Goal: Task Accomplishment & Management: Manage account settings

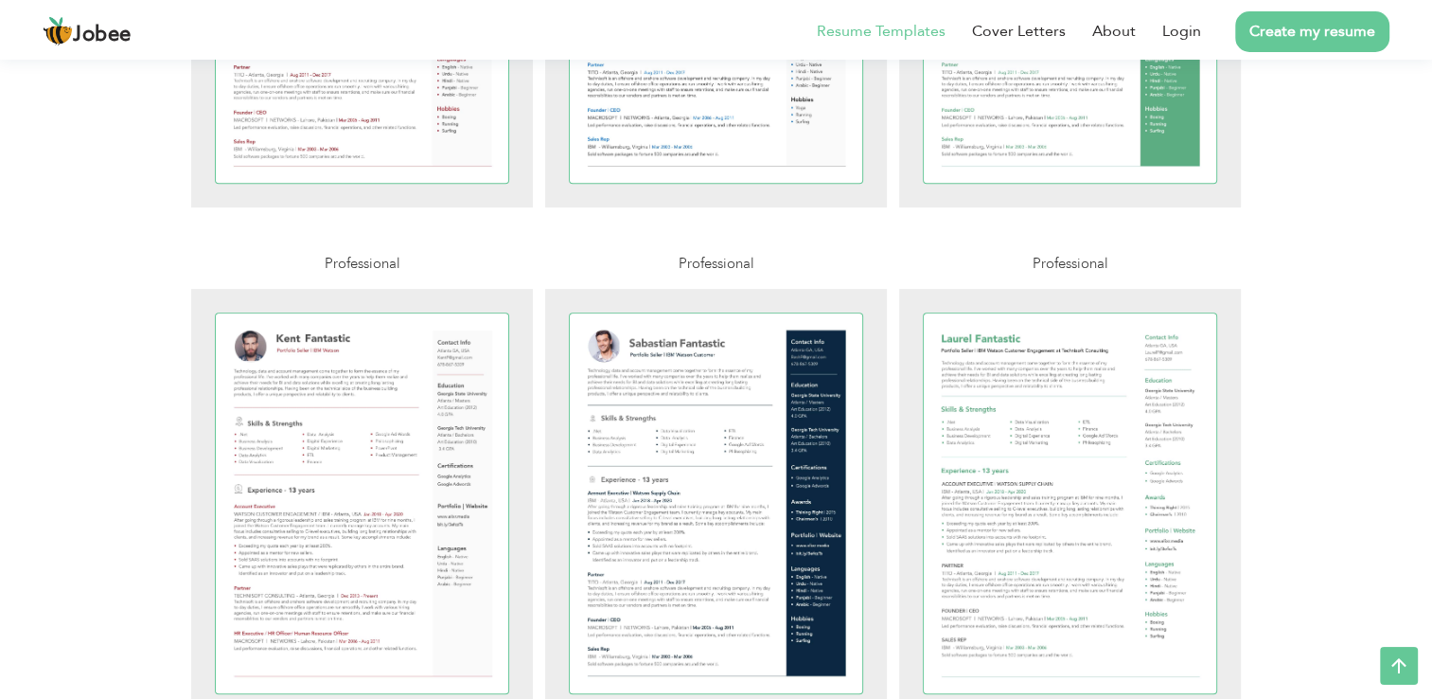
scroll to position [757, 0]
click at [1178, 17] on li "Login" at bounding box center [1168, 31] width 65 height 49
click at [1183, 28] on link "Login" at bounding box center [1182, 31] width 39 height 23
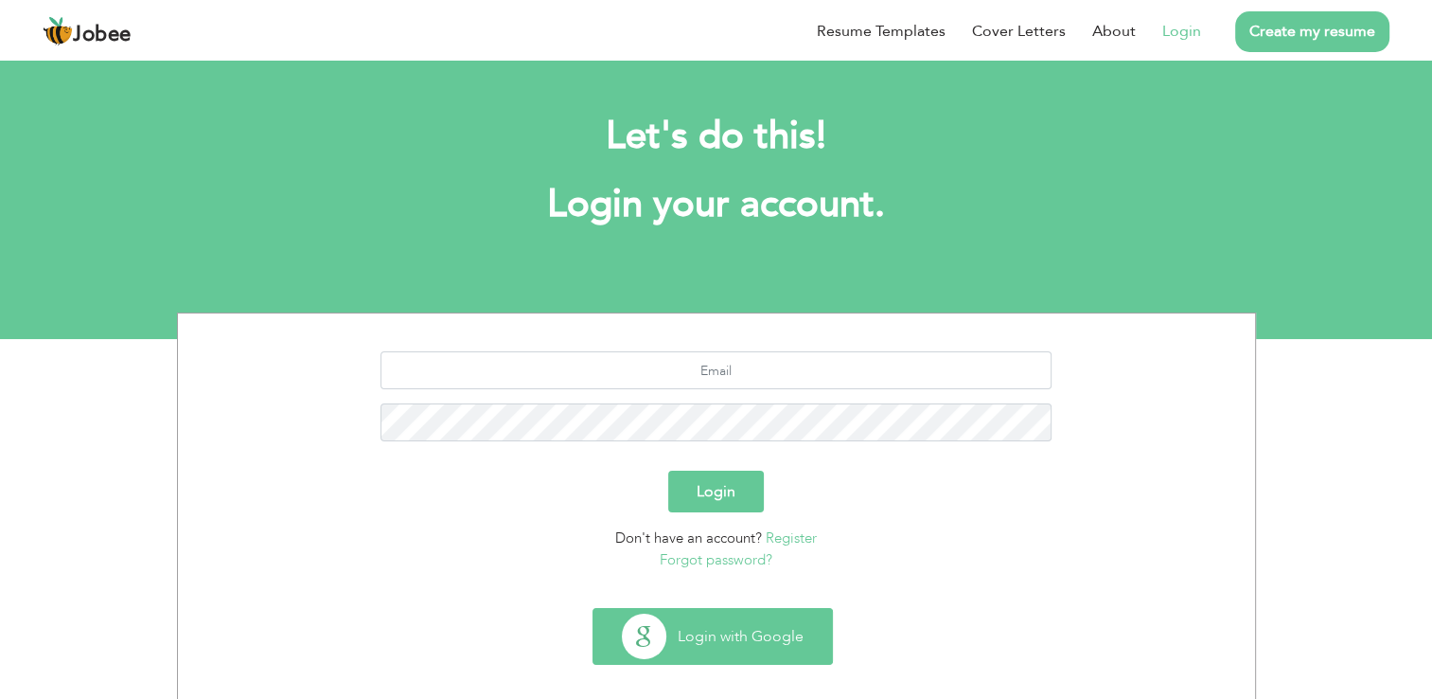
click at [731, 627] on button "Login with Google" at bounding box center [713, 636] width 239 height 55
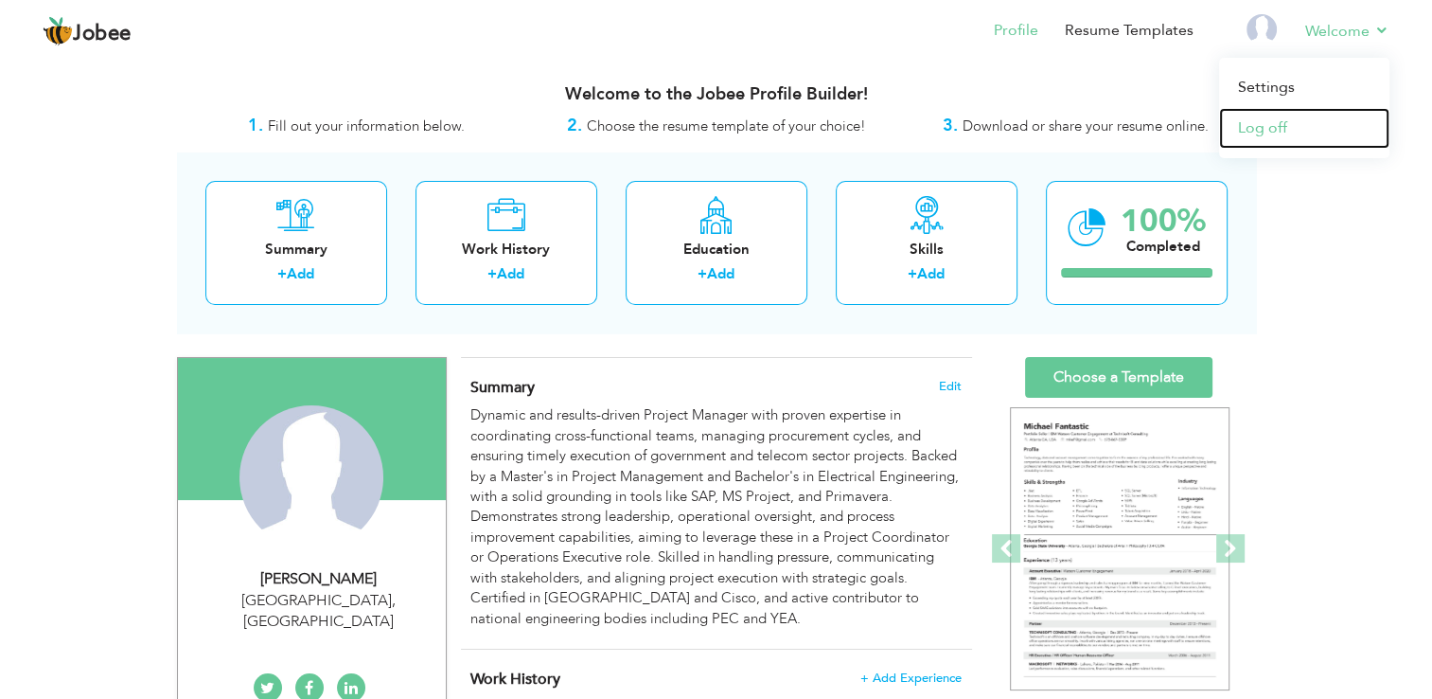
click at [1257, 132] on link "Log off" at bounding box center [1304, 128] width 170 height 41
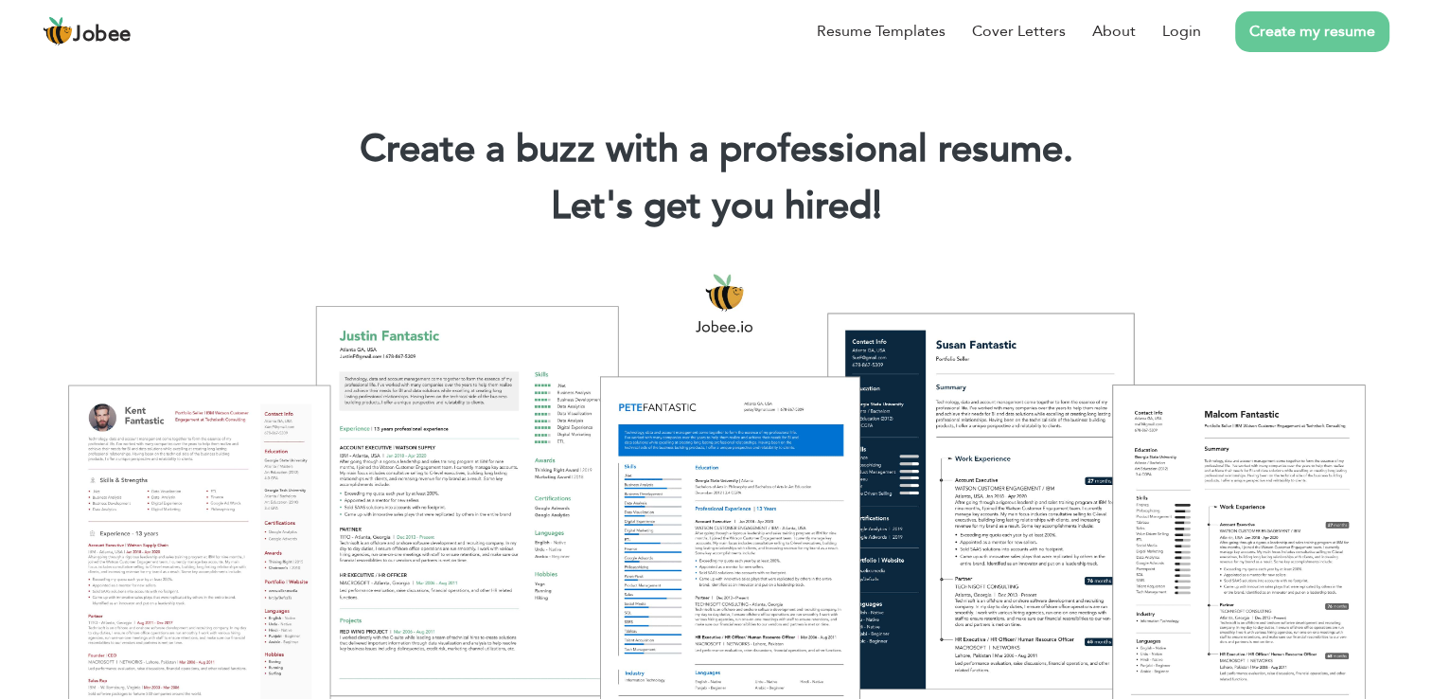
click at [1280, 37] on link "Create my resume" at bounding box center [1313, 31] width 154 height 41
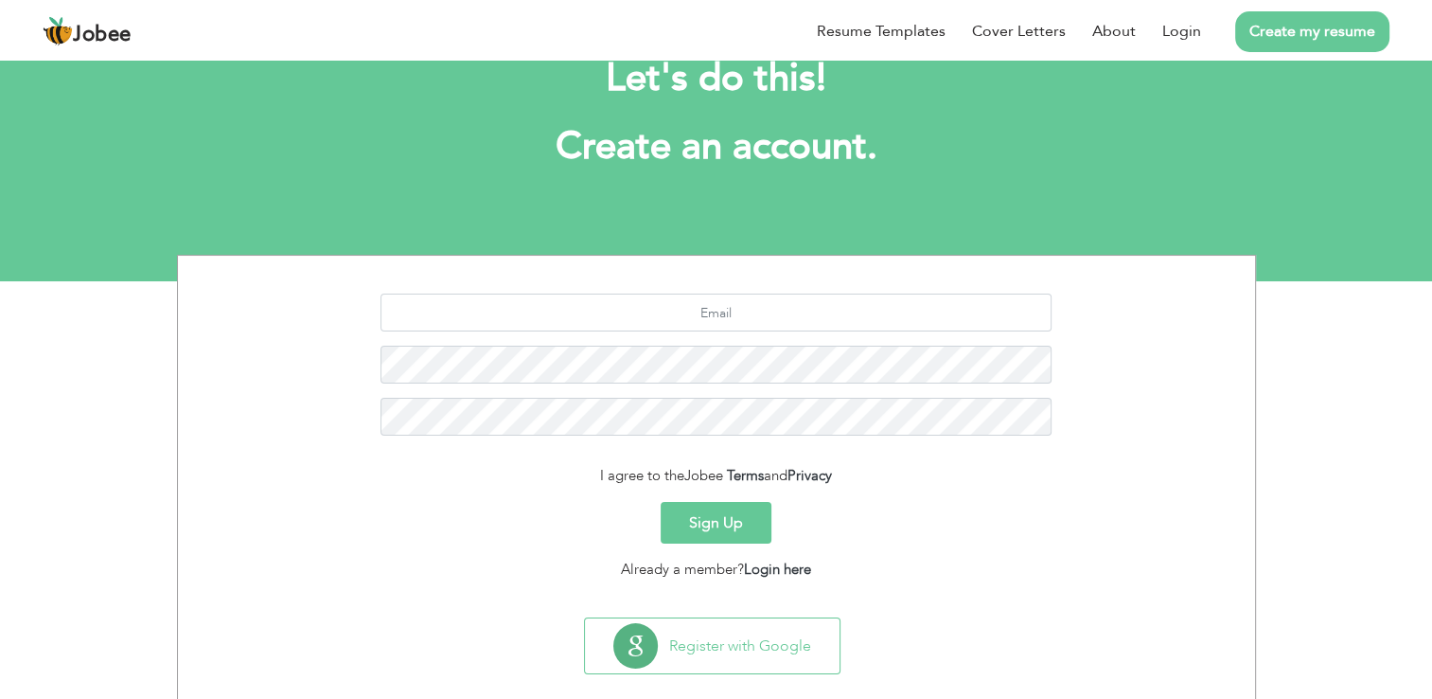
scroll to position [60, 0]
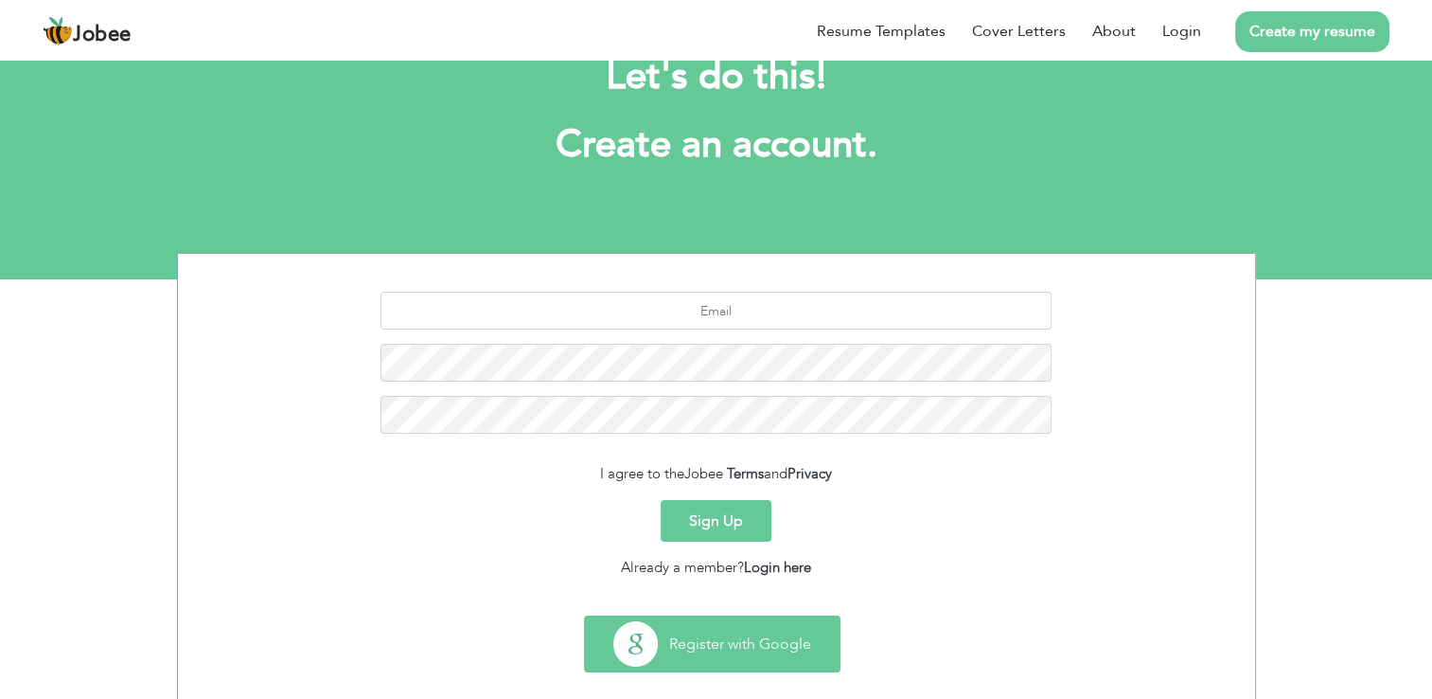
click at [742, 618] on button "Register with Google" at bounding box center [712, 643] width 255 height 55
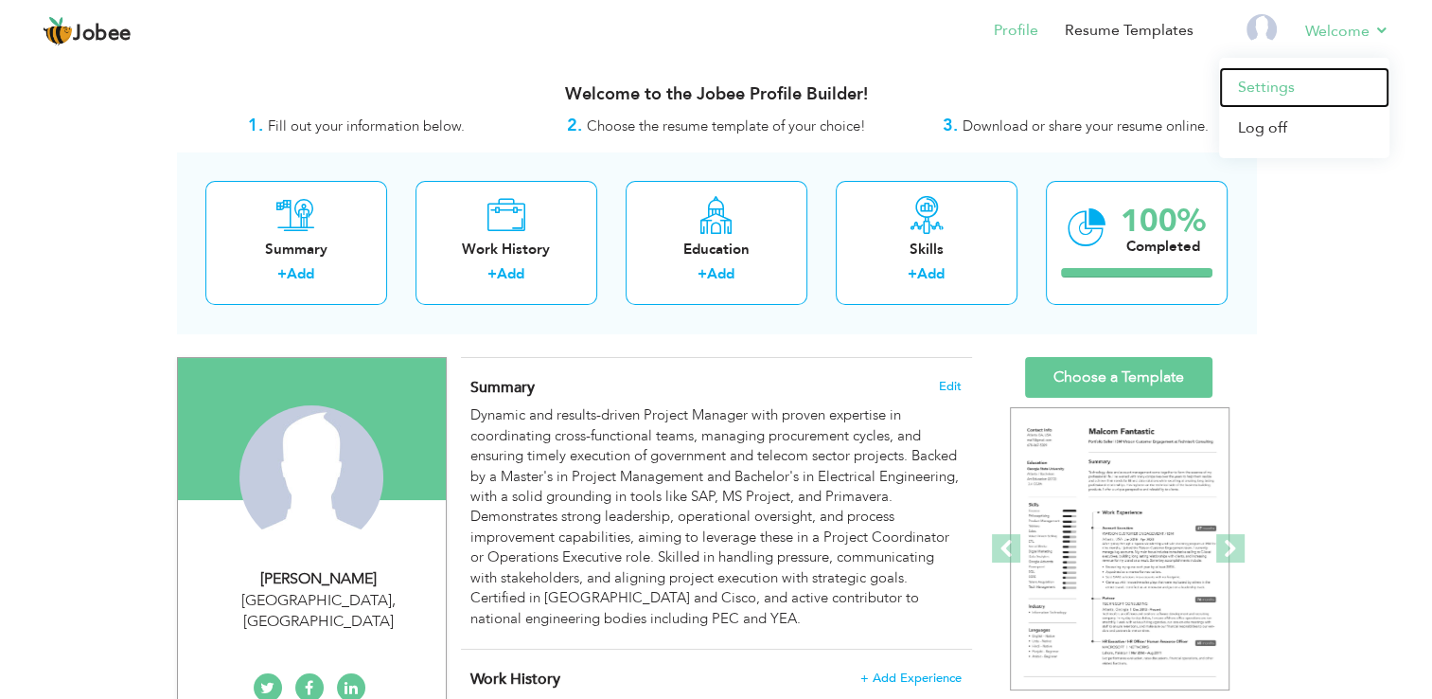
click at [1238, 88] on link "Settings" at bounding box center [1304, 87] width 170 height 41
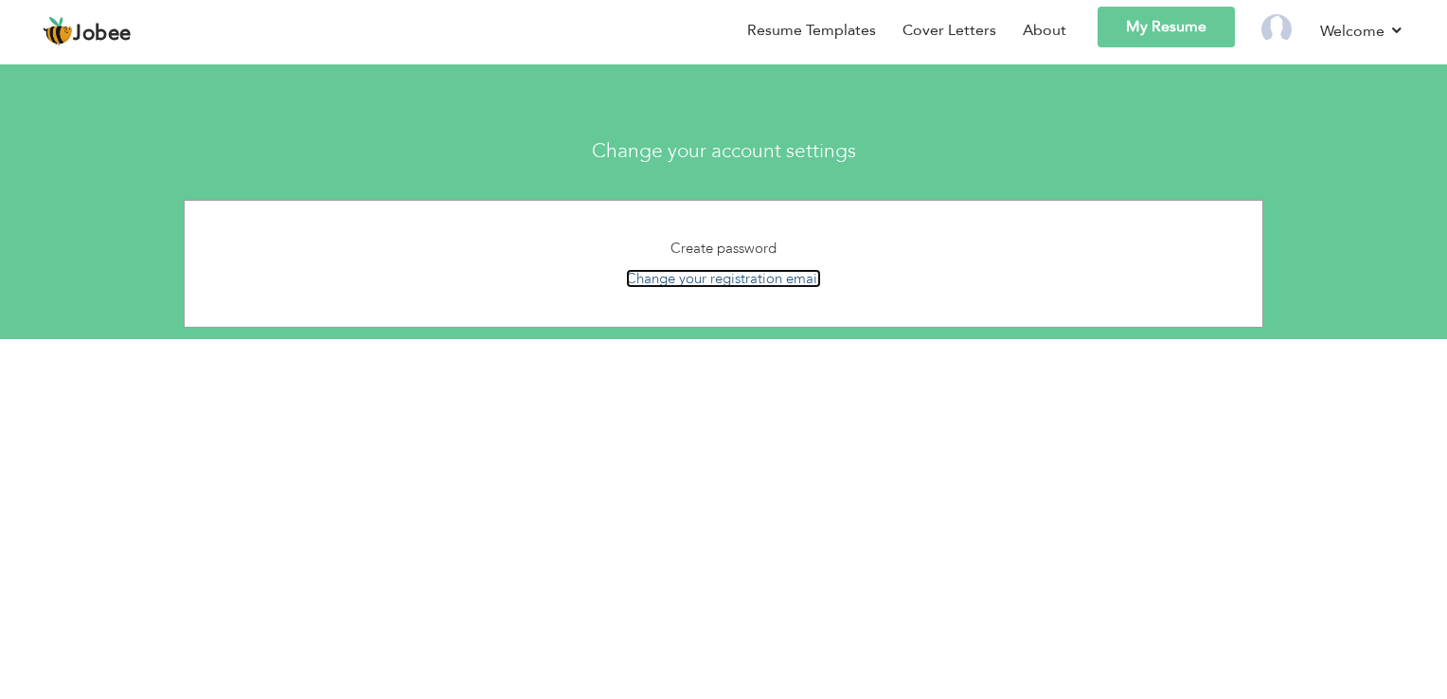
click at [738, 281] on link "Change your registration email" at bounding box center [723, 278] width 195 height 19
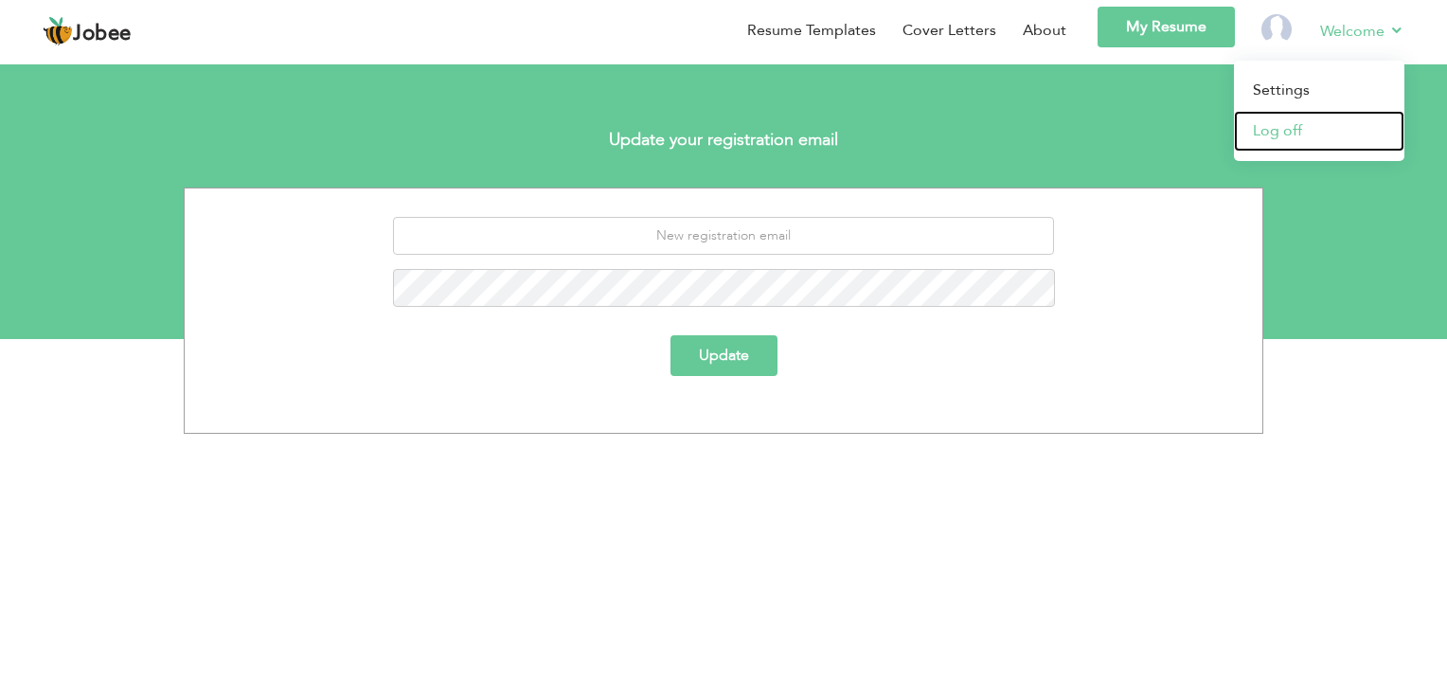
click at [1295, 145] on link "Log off" at bounding box center [1319, 131] width 170 height 41
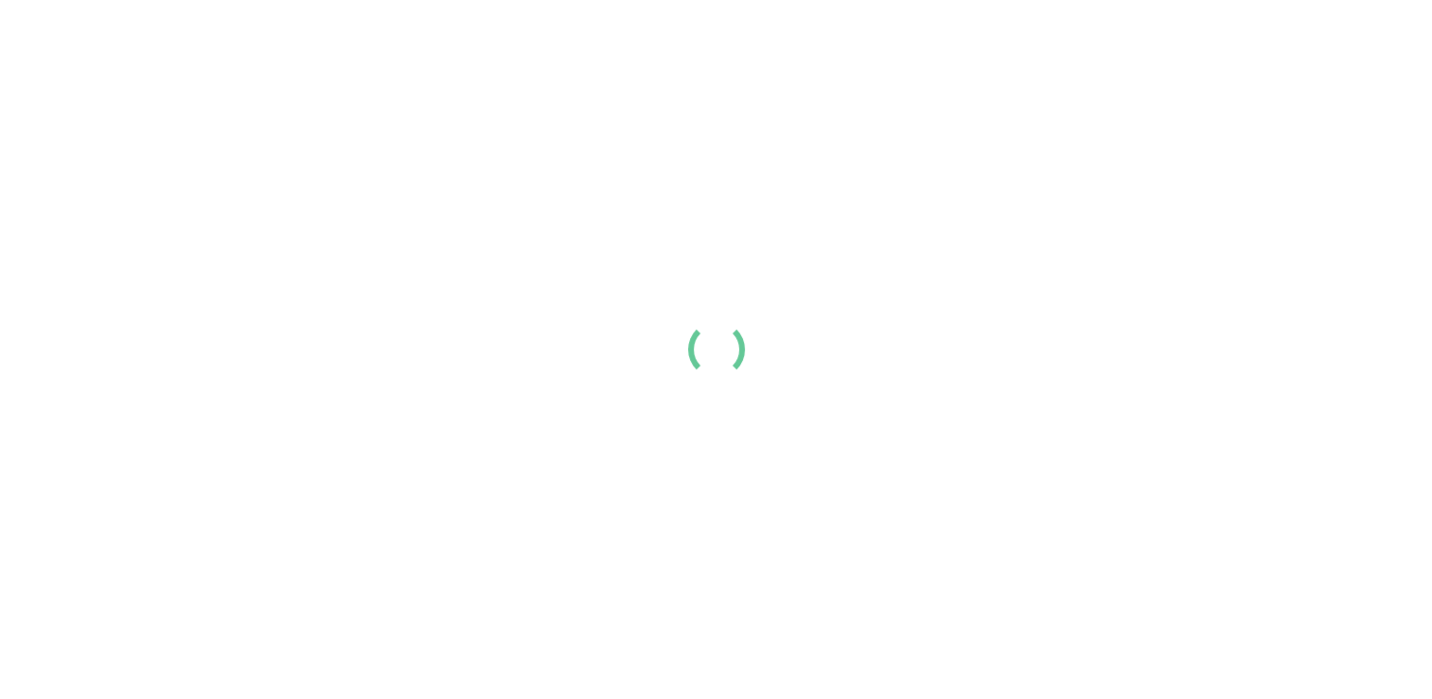
click at [1295, 145] on div at bounding box center [716, 349] width 1432 height 699
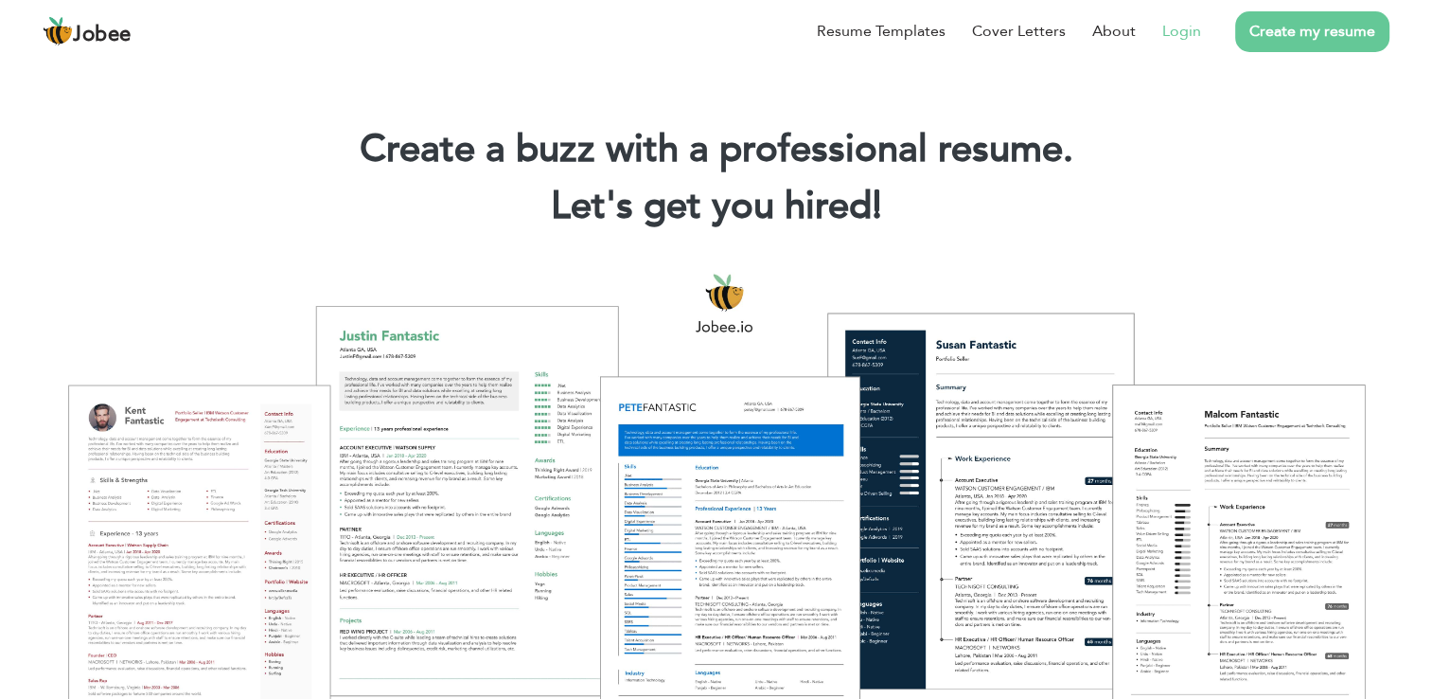
click at [1200, 27] on link "Login" at bounding box center [1182, 31] width 39 height 23
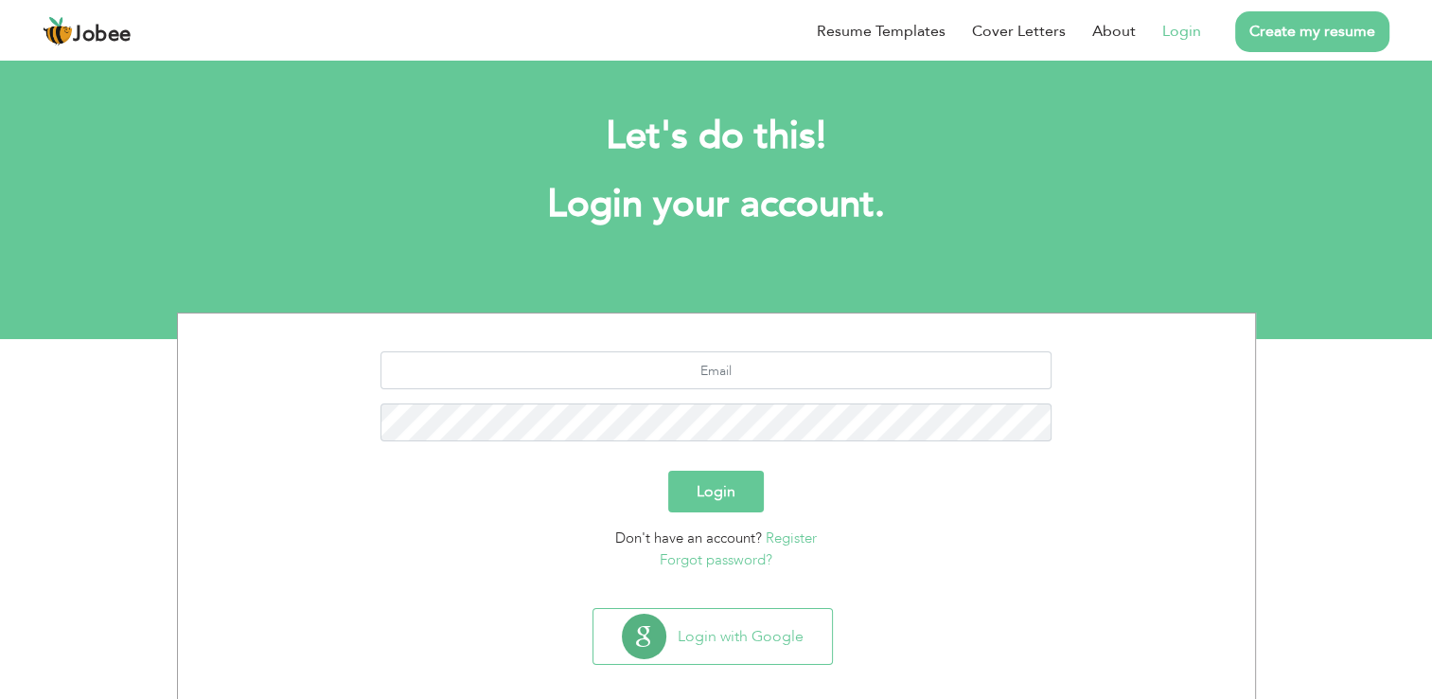
click at [541, 534] on div "Don't have an account? Register Forgot password?" at bounding box center [716, 548] width 1049 height 43
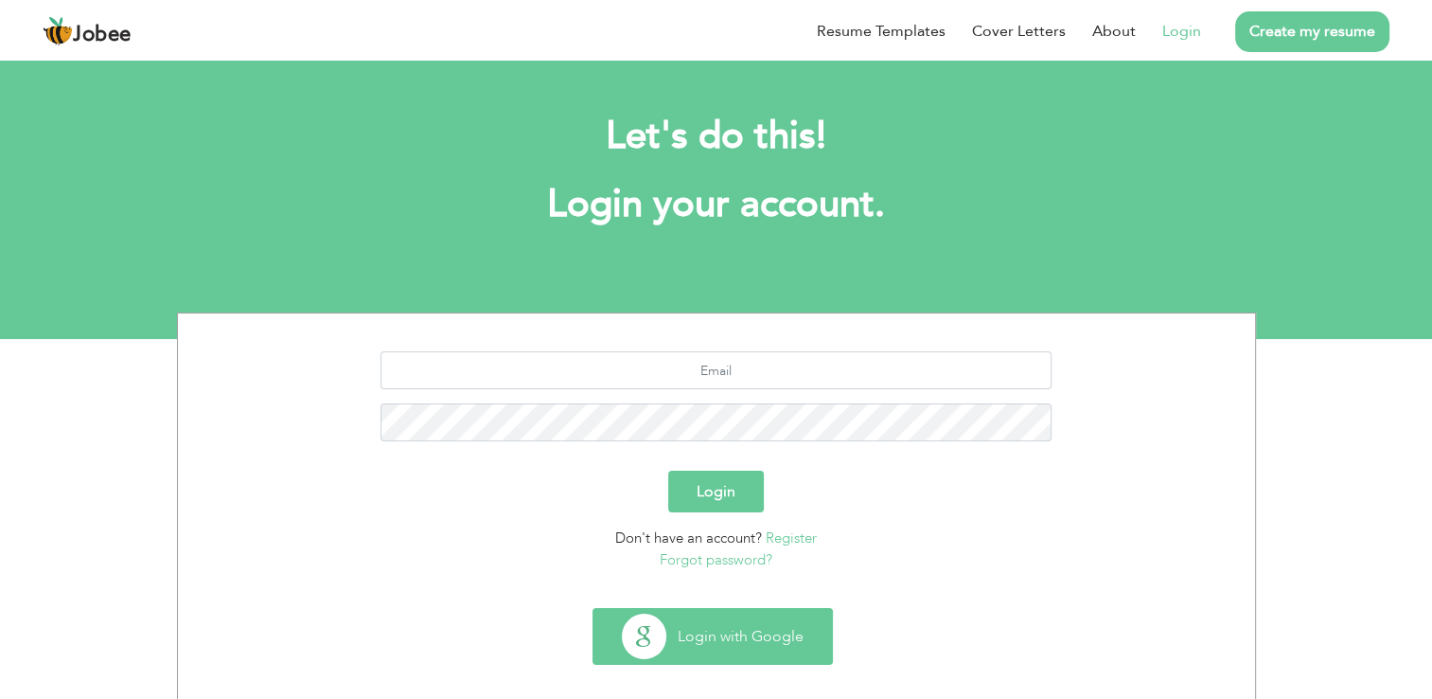
click at [724, 663] on button "Login with Google" at bounding box center [713, 636] width 239 height 55
